Goal: Find specific page/section: Find specific page/section

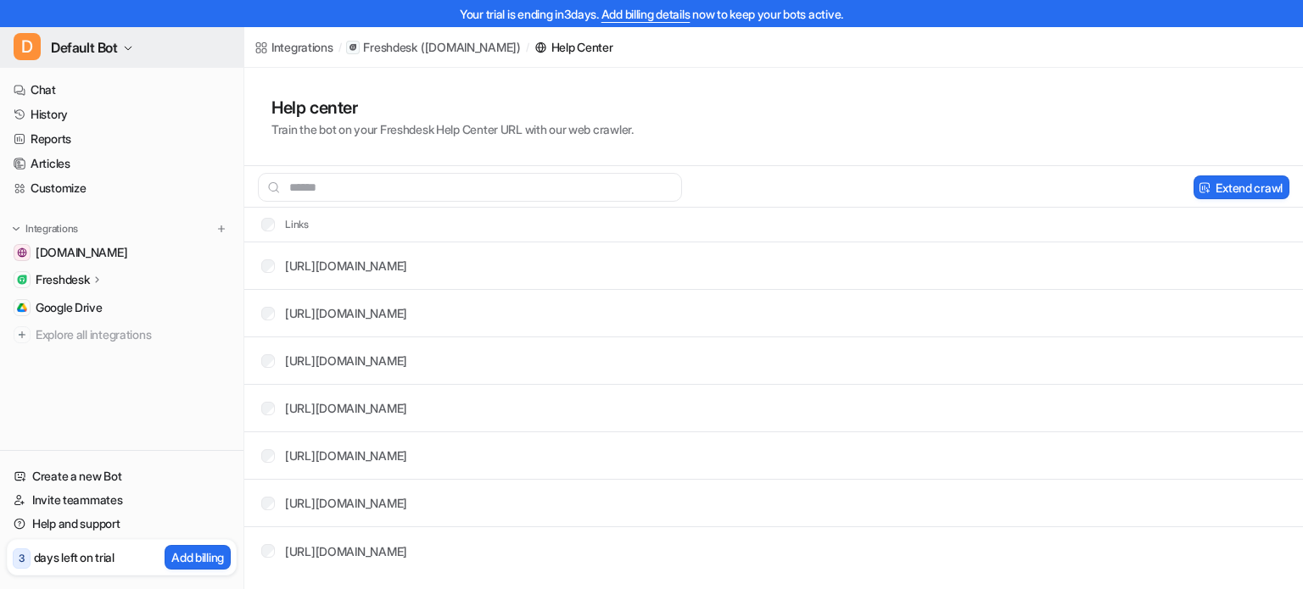
click at [108, 46] on span "Default Bot" at bounding box center [84, 48] width 67 height 24
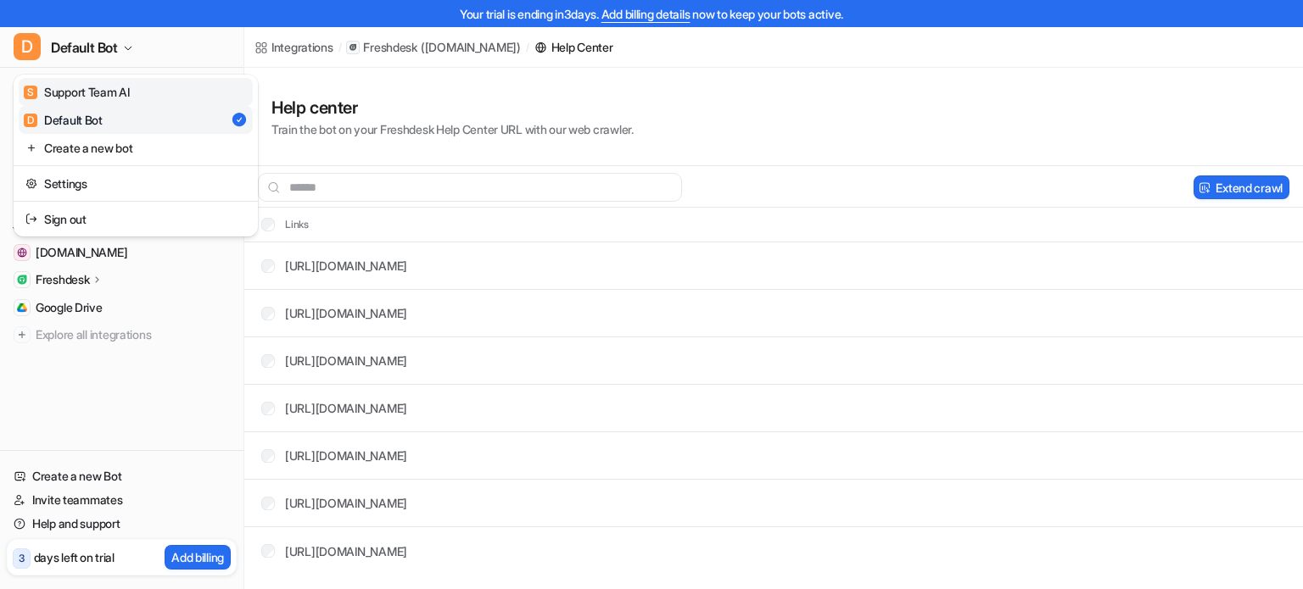
click at [105, 83] on div "S Support Team AI" at bounding box center [77, 92] width 106 height 18
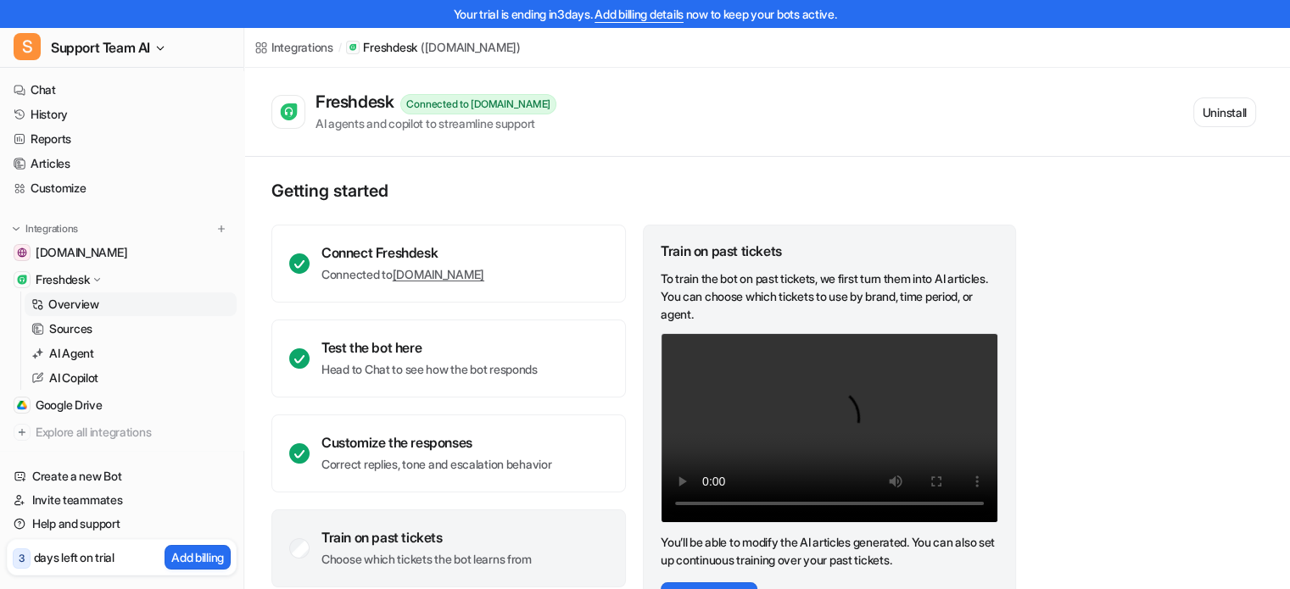
scroll to position [85, 0]
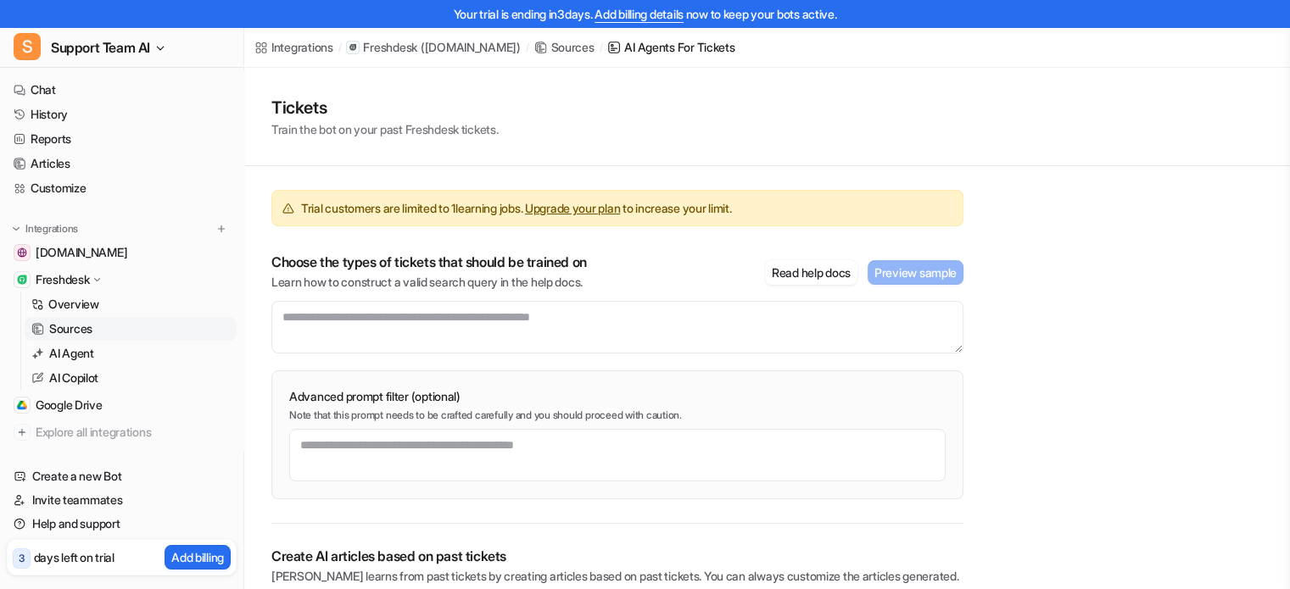
scroll to position [41, 0]
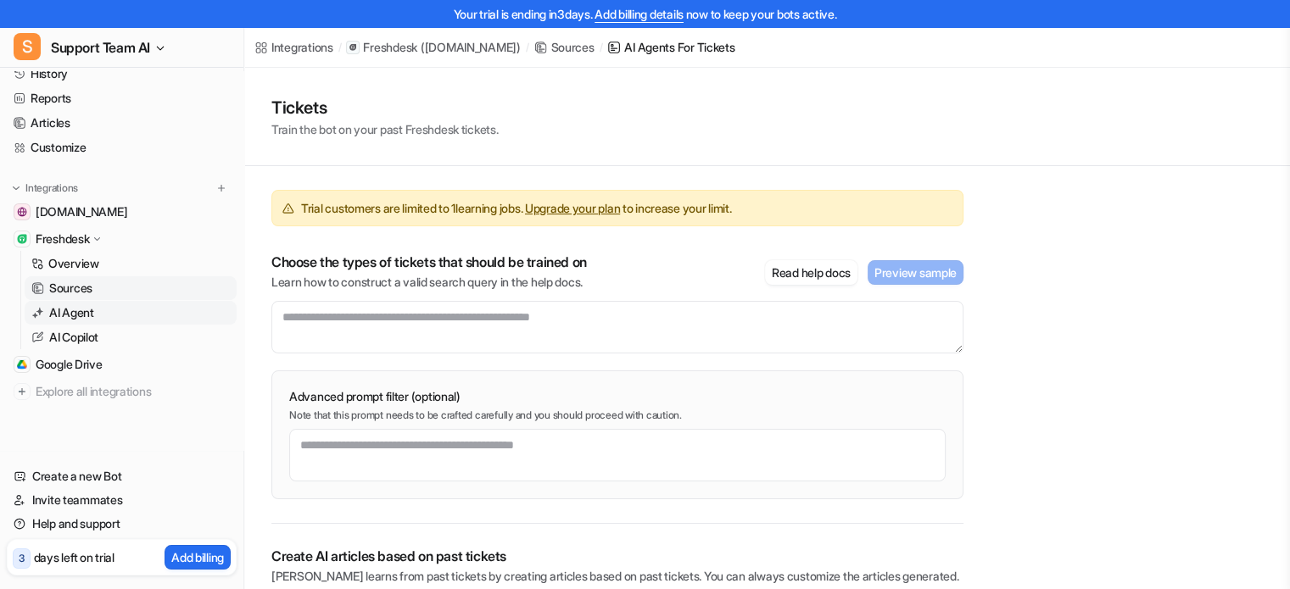
click at [74, 315] on p "AI Agent" at bounding box center [71, 312] width 45 height 17
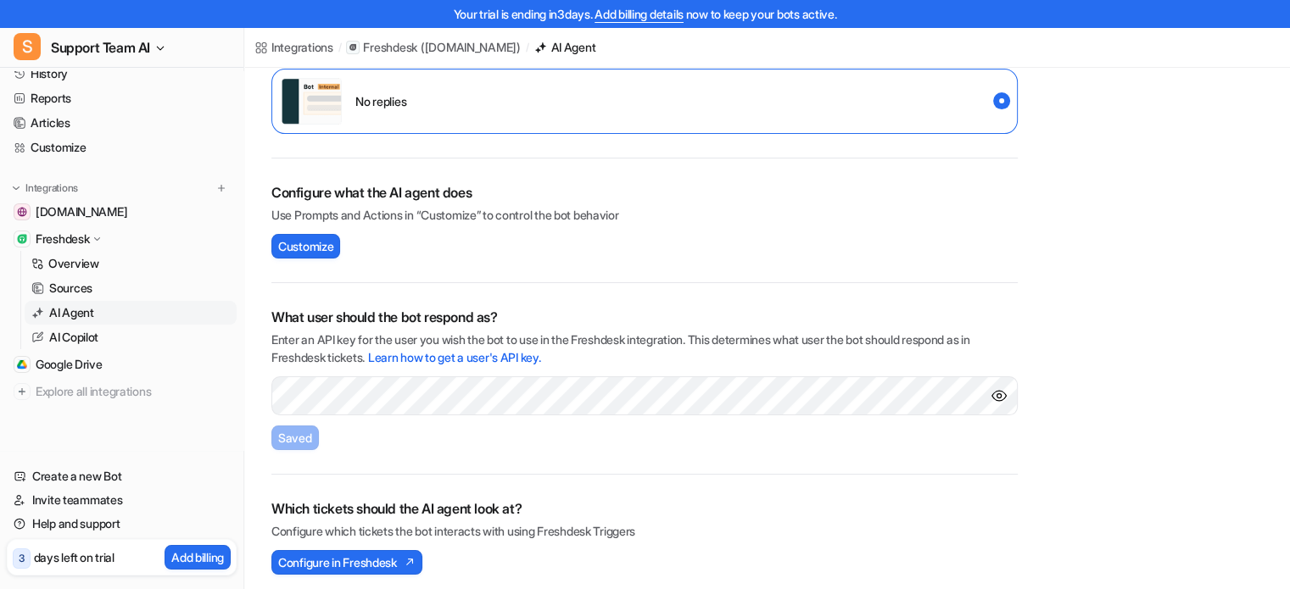
scroll to position [400, 0]
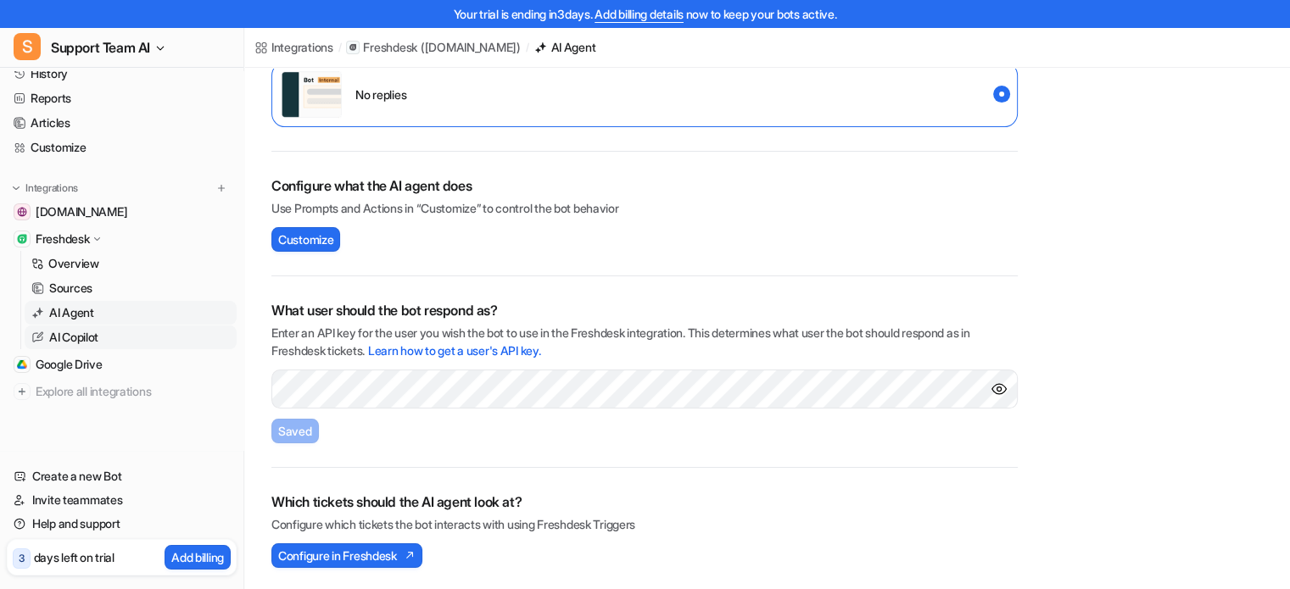
click at [59, 343] on p "AI Copilot" at bounding box center [73, 337] width 49 height 17
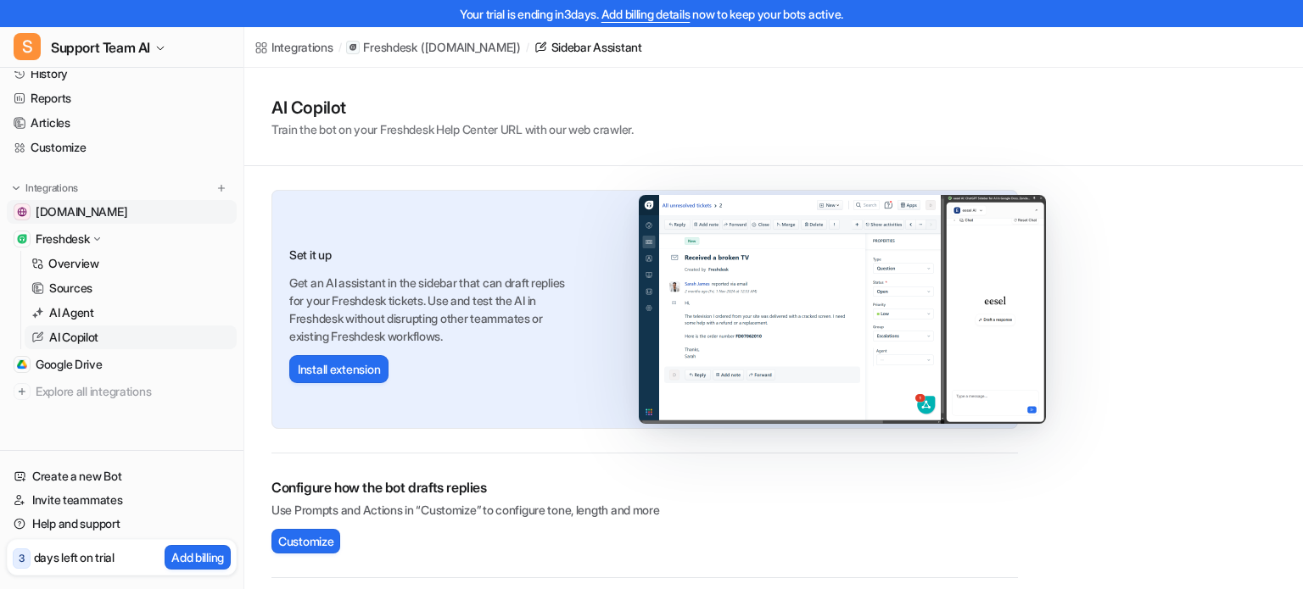
click at [99, 209] on span "[DOMAIN_NAME]" at bounding box center [82, 212] width 92 height 17
